Goal: Task Accomplishment & Management: Manage account settings

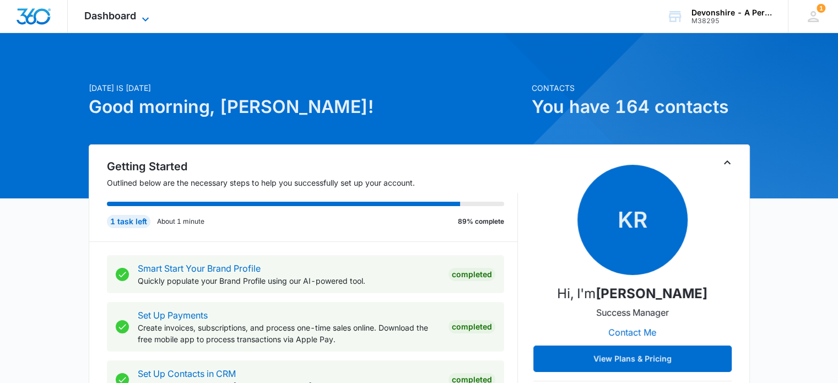
click at [114, 16] on span "Dashboard" at bounding box center [110, 16] width 52 height 12
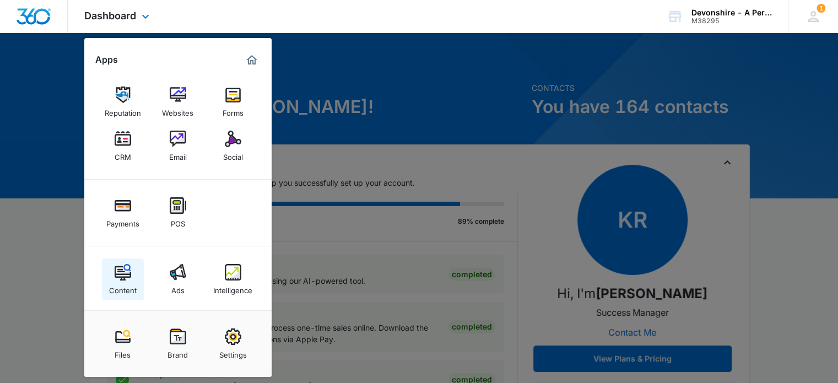
click at [120, 275] on img at bounding box center [123, 272] width 17 height 17
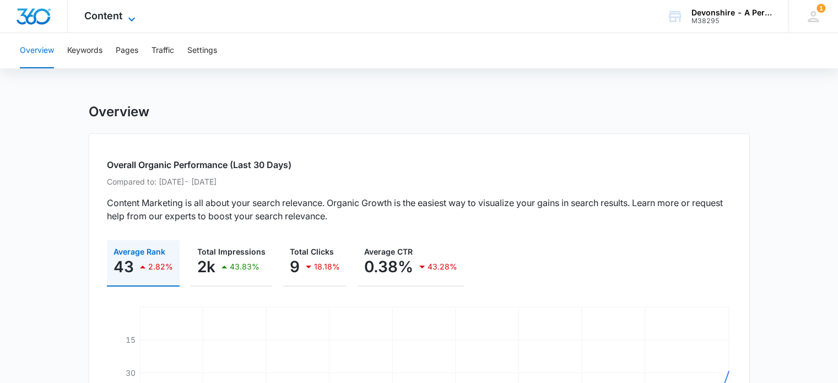
click at [105, 14] on span "Content" at bounding box center [103, 16] width 38 height 12
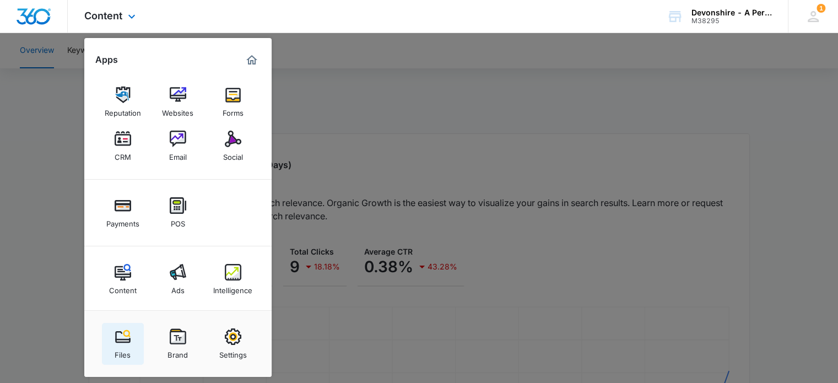
click at [125, 337] on img at bounding box center [123, 337] width 17 height 17
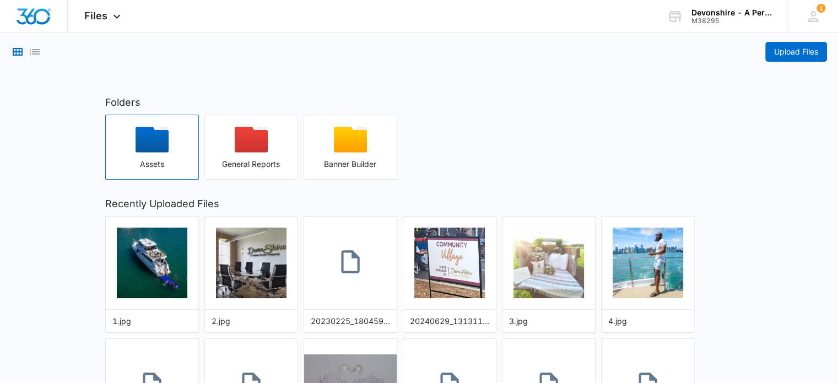
click at [158, 141] on icon "button" at bounding box center [152, 140] width 33 height 26
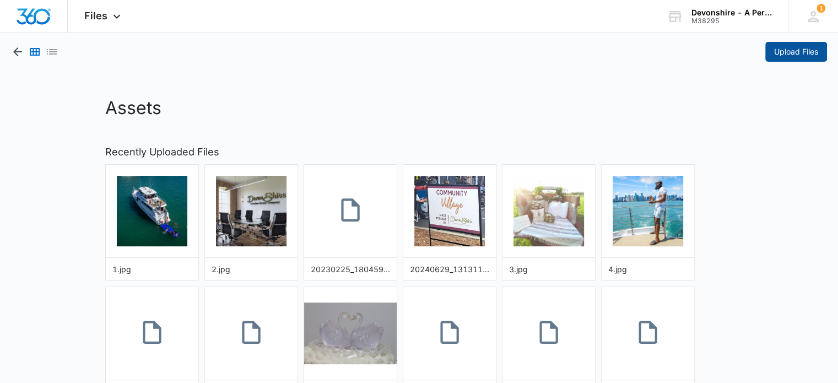
click at [794, 52] on span "Upload Files" at bounding box center [796, 52] width 44 height 12
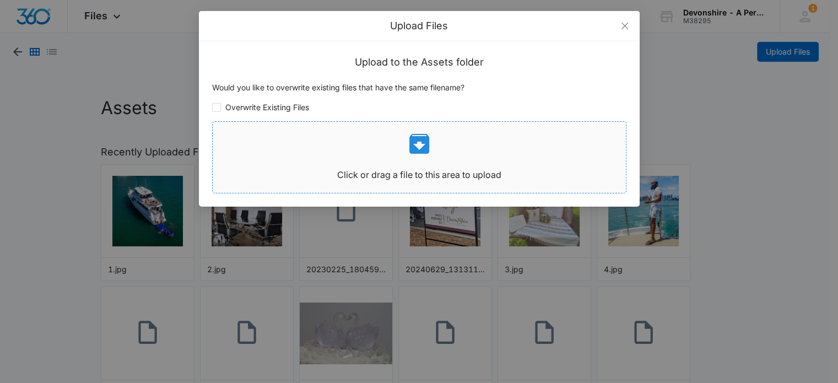
click at [418, 147] on icon at bounding box center [419, 144] width 26 height 26
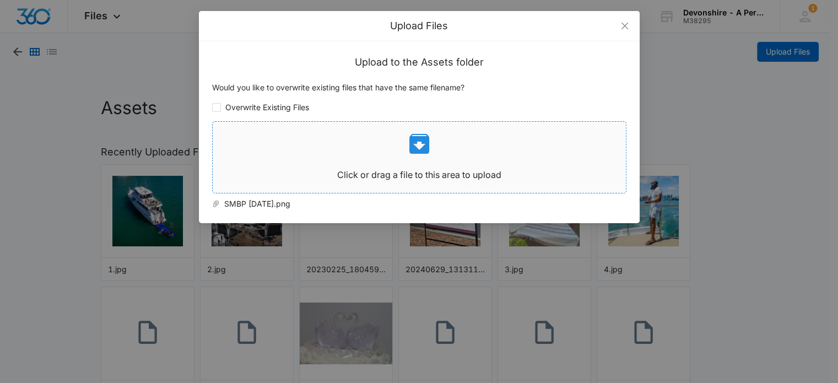
click at [421, 147] on icon at bounding box center [420, 144] width 20 height 20
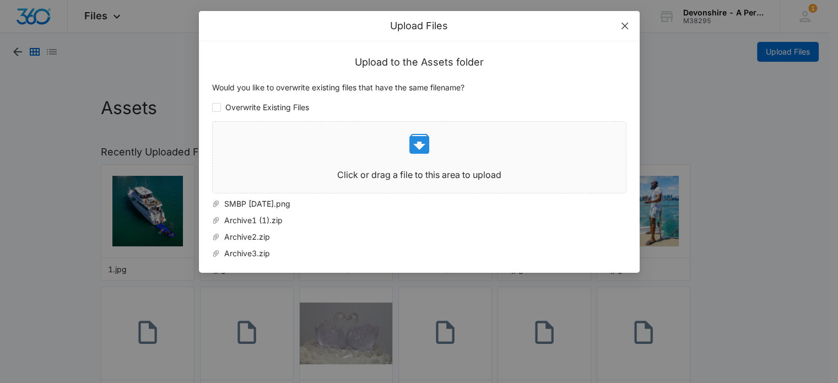
click at [623, 21] on icon "close" at bounding box center [625, 25] width 9 height 9
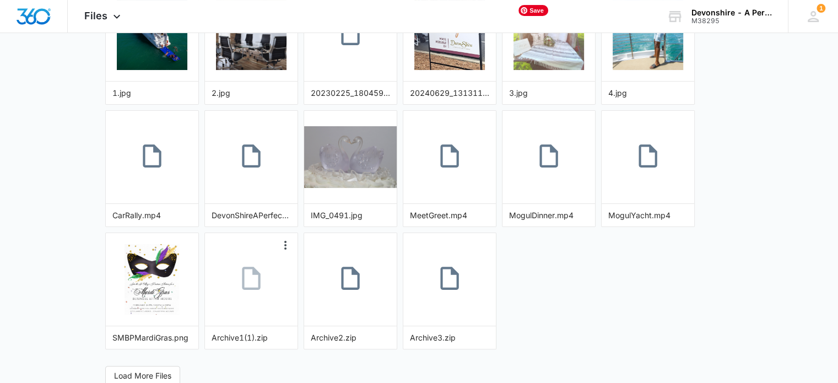
scroll to position [178, 0]
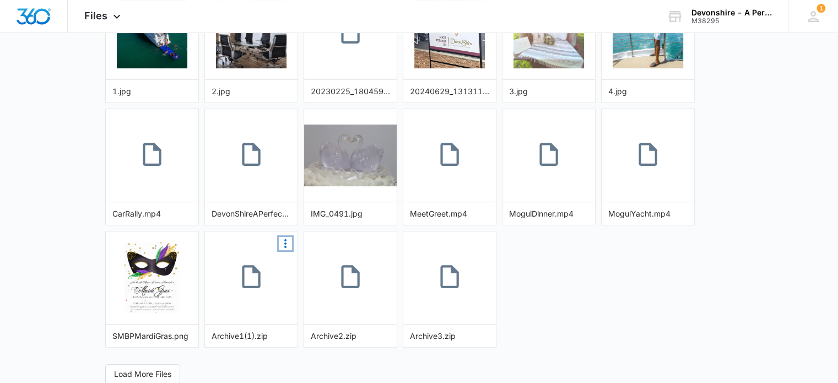
click at [287, 241] on icon "More Options" at bounding box center [285, 243] width 13 height 13
click at [222, 283] on link at bounding box center [251, 278] width 93 height 61
click at [94, 21] on span "Files" at bounding box center [95, 16] width 23 height 12
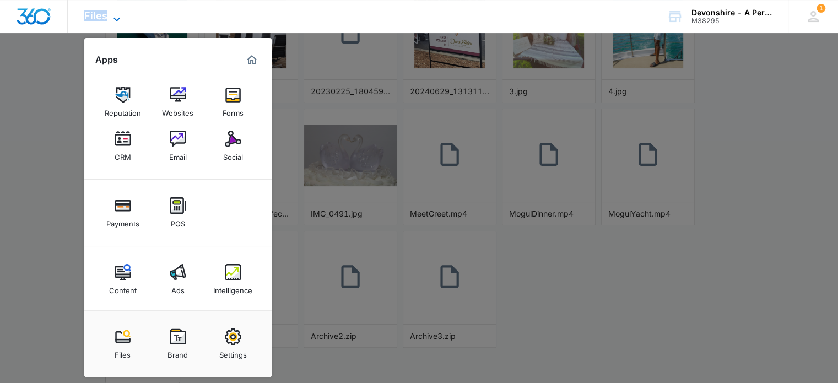
click at [94, 21] on span "Files" at bounding box center [95, 16] width 23 height 12
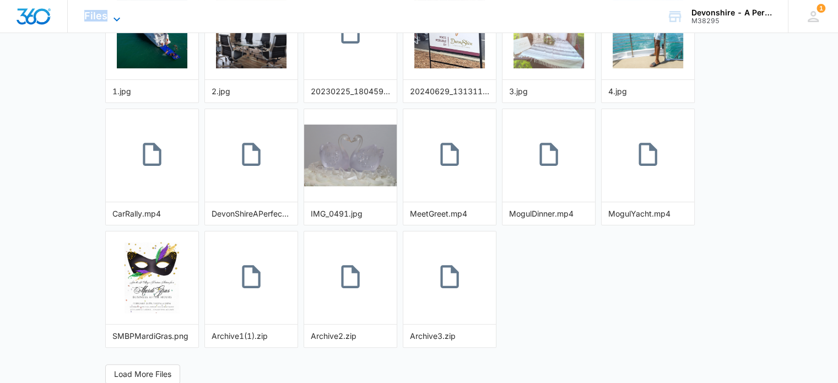
click at [94, 21] on span "Files" at bounding box center [95, 16] width 23 height 12
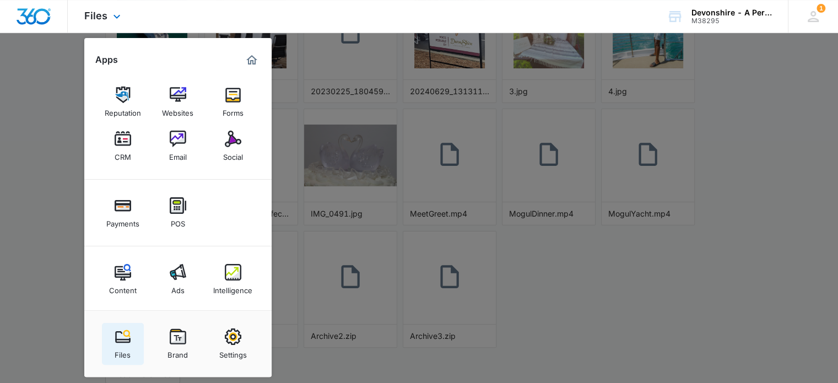
click at [125, 336] on img at bounding box center [123, 337] width 17 height 17
